Goal: Transaction & Acquisition: Download file/media

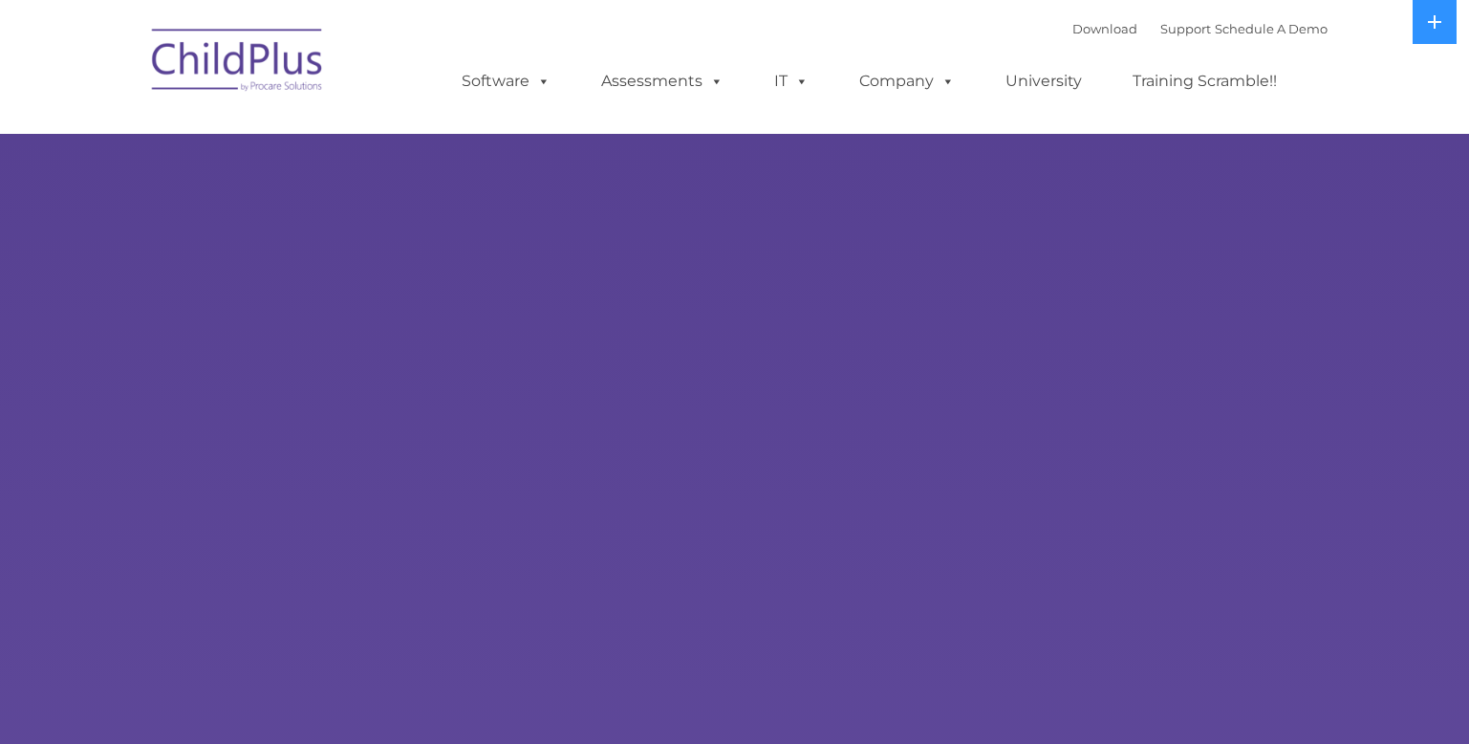
select select "MEDIUM"
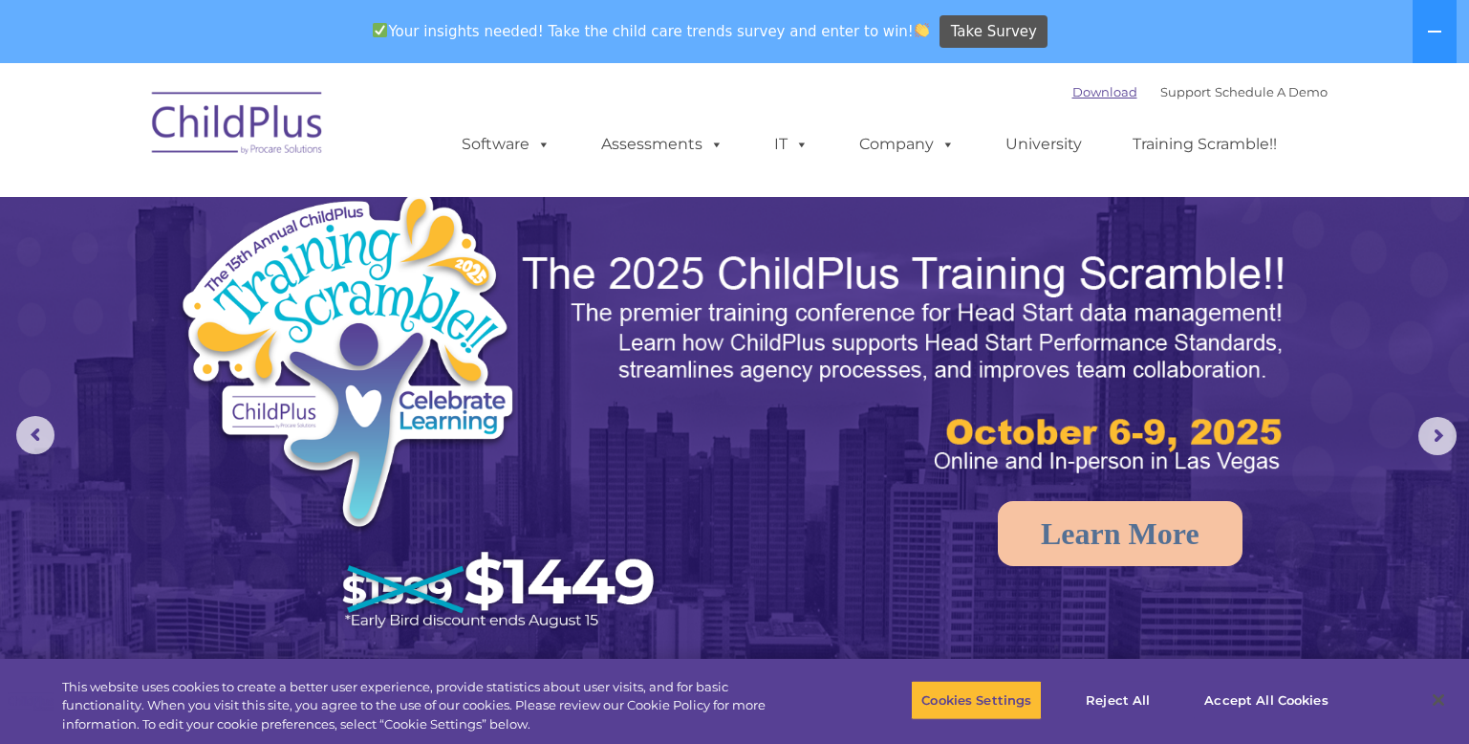
click at [1072, 95] on link "Download" at bounding box center [1104, 91] width 65 height 15
